Goal: Entertainment & Leisure: Consume media (video, audio)

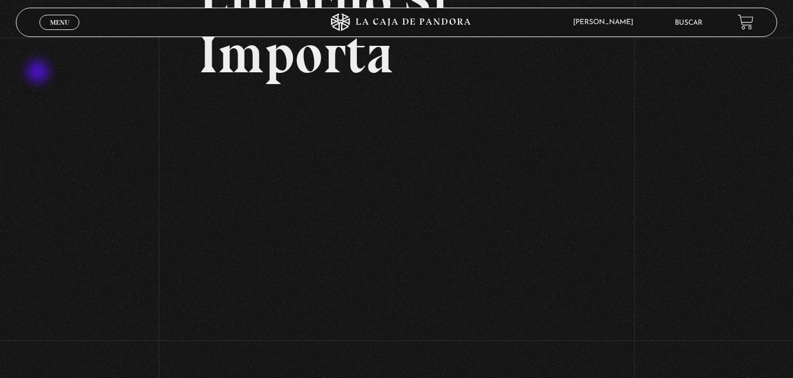
scroll to position [180, 0]
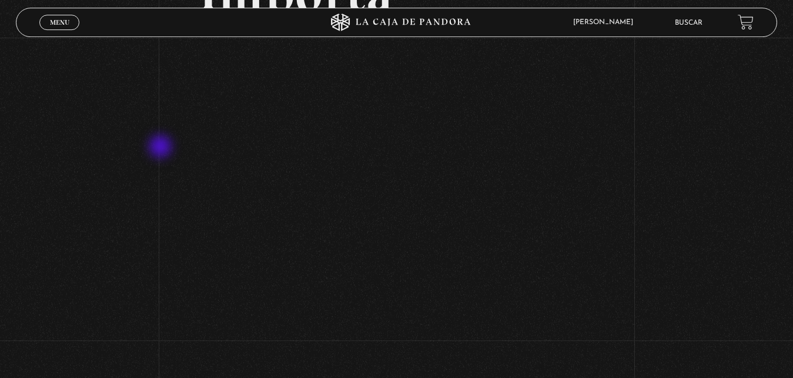
scroll to position [240, 0]
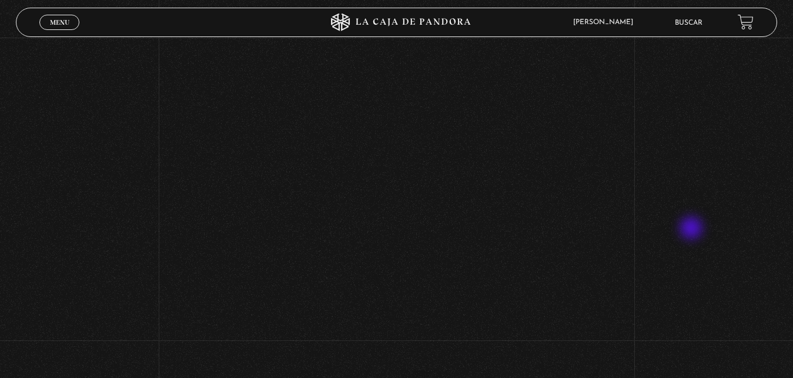
scroll to position [120, 0]
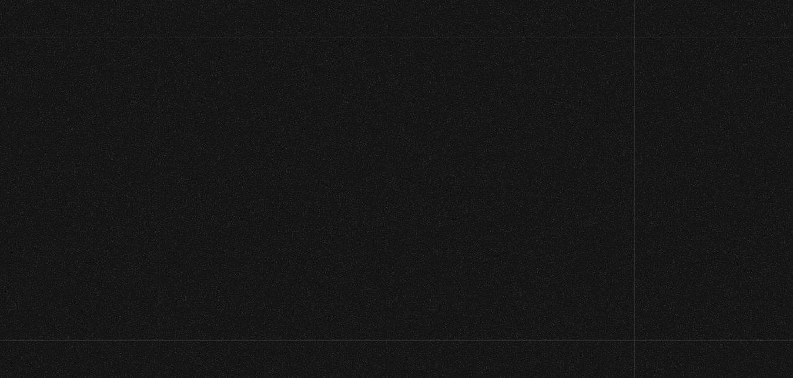
scroll to position [120, 0]
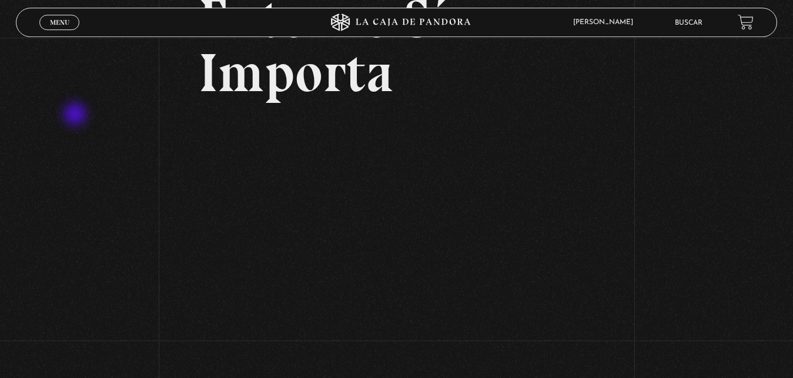
scroll to position [180, 0]
